Goal: Check status: Check status

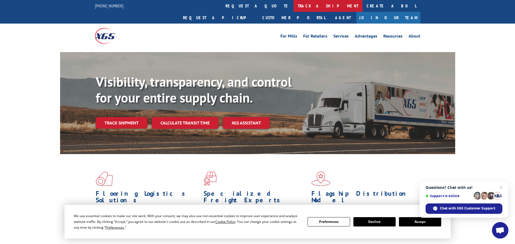
click at [294, 8] on link "track a shipment" at bounding box center [328, 6] width 69 height 12
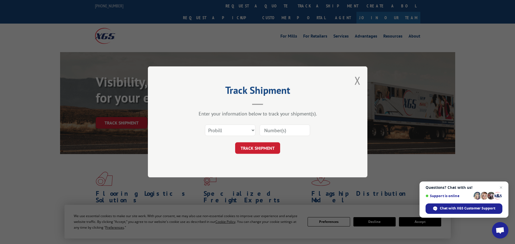
click at [275, 133] on input at bounding box center [285, 131] width 51 height 12
paste input "BX17925"
type input "BX17925"
click at [266, 149] on button "TRACK SHIPMENT" at bounding box center [257, 149] width 45 height 12
click at [205, 125] on select "Select category... Probill BOL PO" at bounding box center [230, 131] width 51 height 12
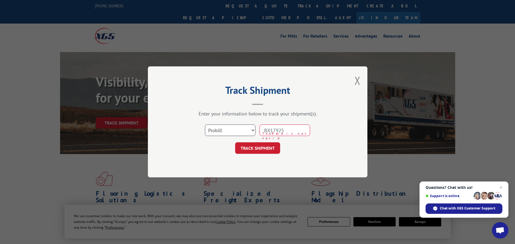
click option "BOL" at bounding box center [0, 0] width 0 height 0
click at [261, 150] on button "TRACK SHIPMENT" at bounding box center [257, 149] width 45 height 12
click at [205, 125] on select "Select category... Probill BOL PO" at bounding box center [230, 131] width 51 height 12
click option "PO" at bounding box center [0, 0] width 0 height 0
click at [253, 149] on button "TRACK SHIPMENT" at bounding box center [257, 149] width 45 height 12
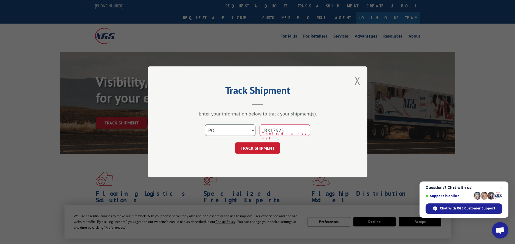
click at [205, 125] on select "Select category... Probill BOL PO" at bounding box center [230, 131] width 51 height 12
click option "Probill" at bounding box center [0, 0] width 0 height 0
click at [249, 149] on button "TRACK SHIPMENT" at bounding box center [257, 149] width 45 height 12
click at [357, 82] on button "Close modal" at bounding box center [358, 80] width 6 height 15
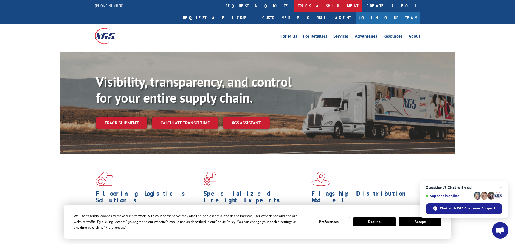
click at [294, 7] on link "track a shipment" at bounding box center [328, 6] width 69 height 12
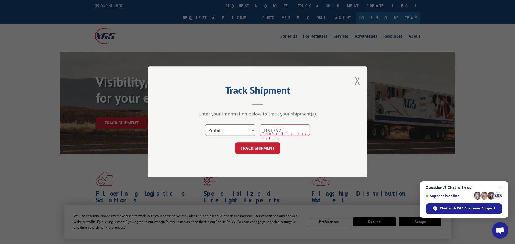
click at [205, 125] on select "Select category... Probill BOL PO" at bounding box center [230, 131] width 51 height 12
select select "po"
click option "PO" at bounding box center [0, 0] width 0 height 0
click at [296, 129] on input "BX17925" at bounding box center [285, 131] width 51 height 12
type input "B"
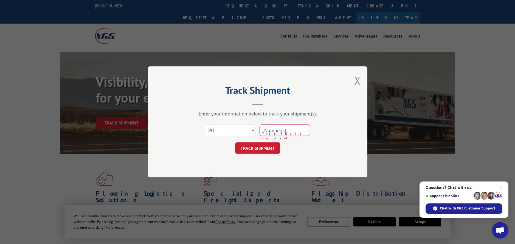
paste input "1053538"
type input "1053538"
click at [258, 148] on button "TRACK SHIPMENT" at bounding box center [257, 149] width 45 height 12
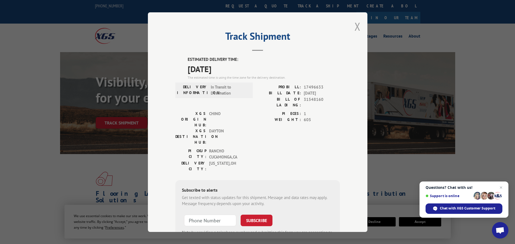
click at [357, 27] on button "Close modal" at bounding box center [358, 26] width 6 height 15
